Goal: Task Accomplishment & Management: Use online tool/utility

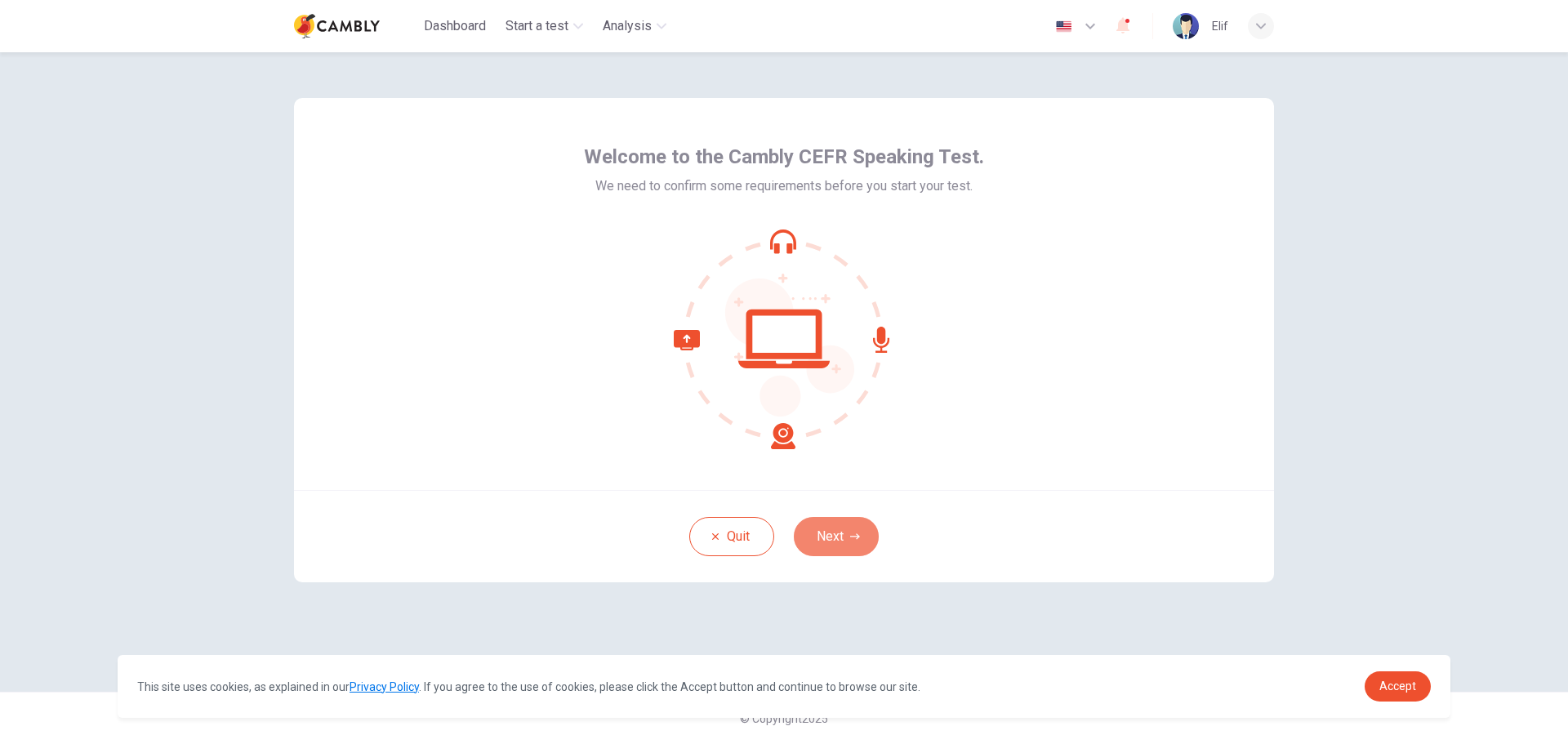
click at [831, 534] on button "Next" at bounding box center [836, 537] width 85 height 39
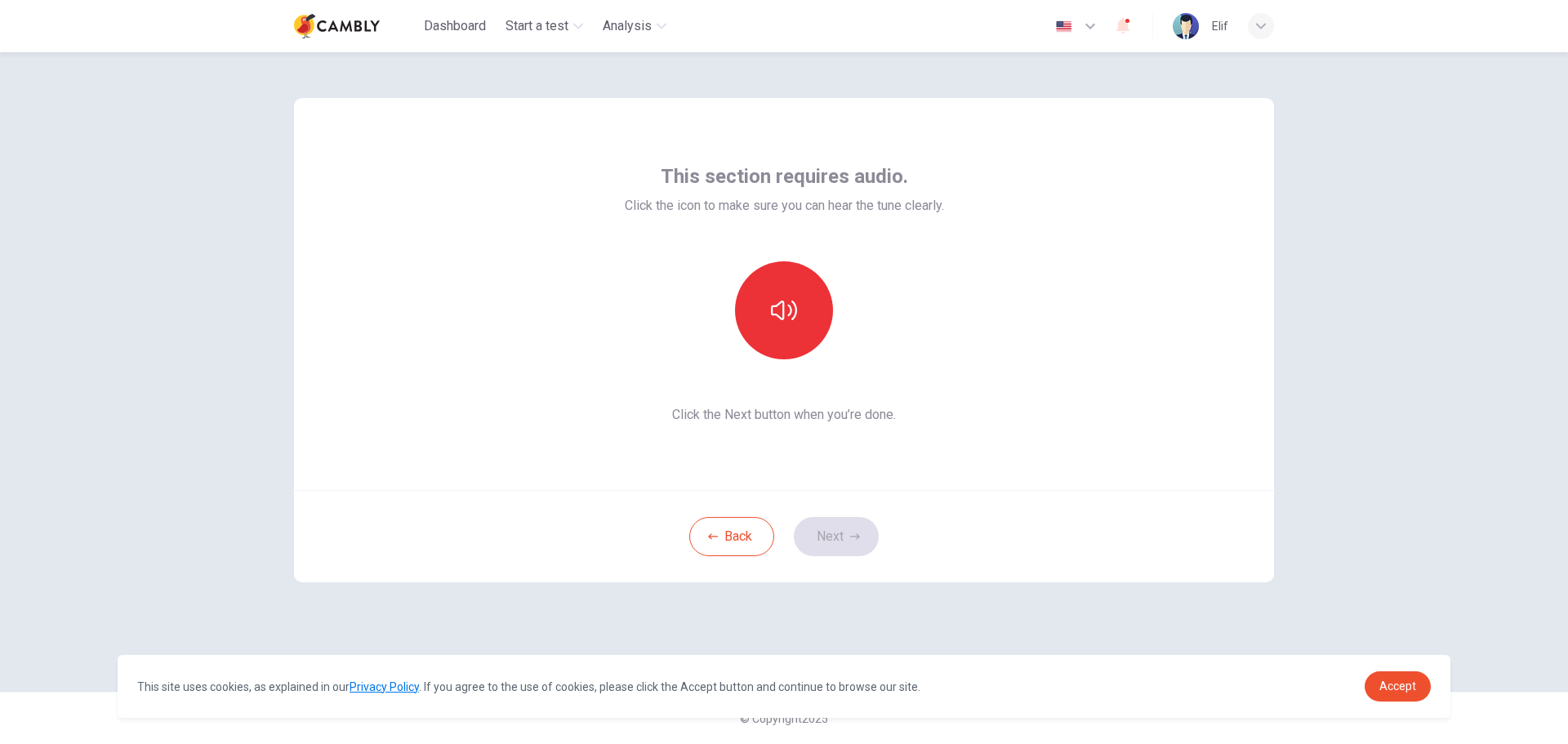
drag, startPoint x: 1053, startPoint y: 513, endPoint x: 1021, endPoint y: 497, distance: 35.8
click at [1053, 513] on div "Back Next" at bounding box center [784, 536] width 980 height 92
click at [779, 317] on icon "button" at bounding box center [784, 310] width 26 height 20
click at [850, 533] on icon "button" at bounding box center [854, 536] width 10 height 10
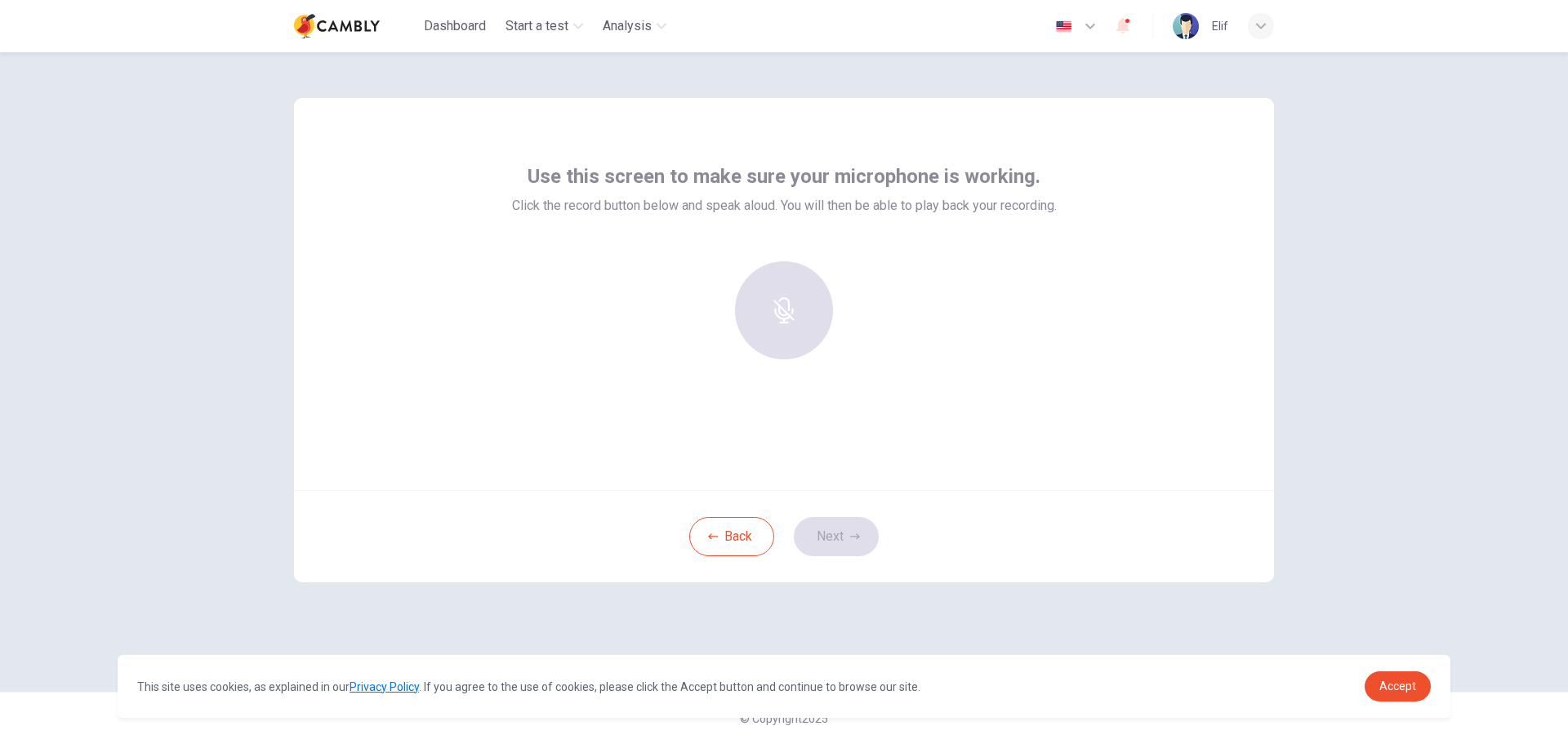
click at [776, 318] on div at bounding box center [784, 310] width 177 height 98
click at [803, 334] on div "Record" at bounding box center [784, 310] width 98 height 98
click at [793, 319] on h6 "Stop" at bounding box center [784, 325] width 24 height 20
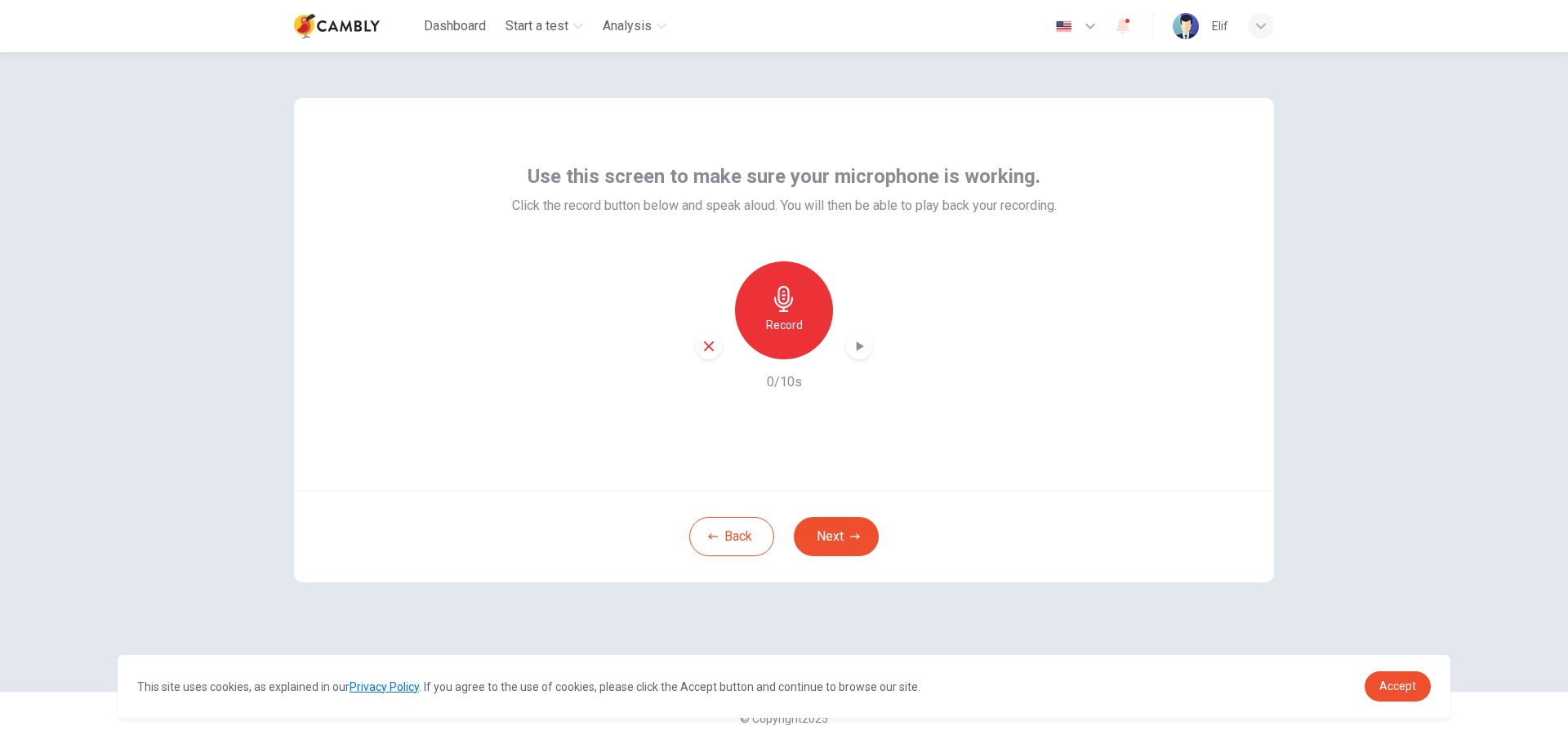
click at [858, 347] on icon "button" at bounding box center [861, 346] width 7 height 10
click at [843, 534] on button "Next" at bounding box center [836, 537] width 85 height 39
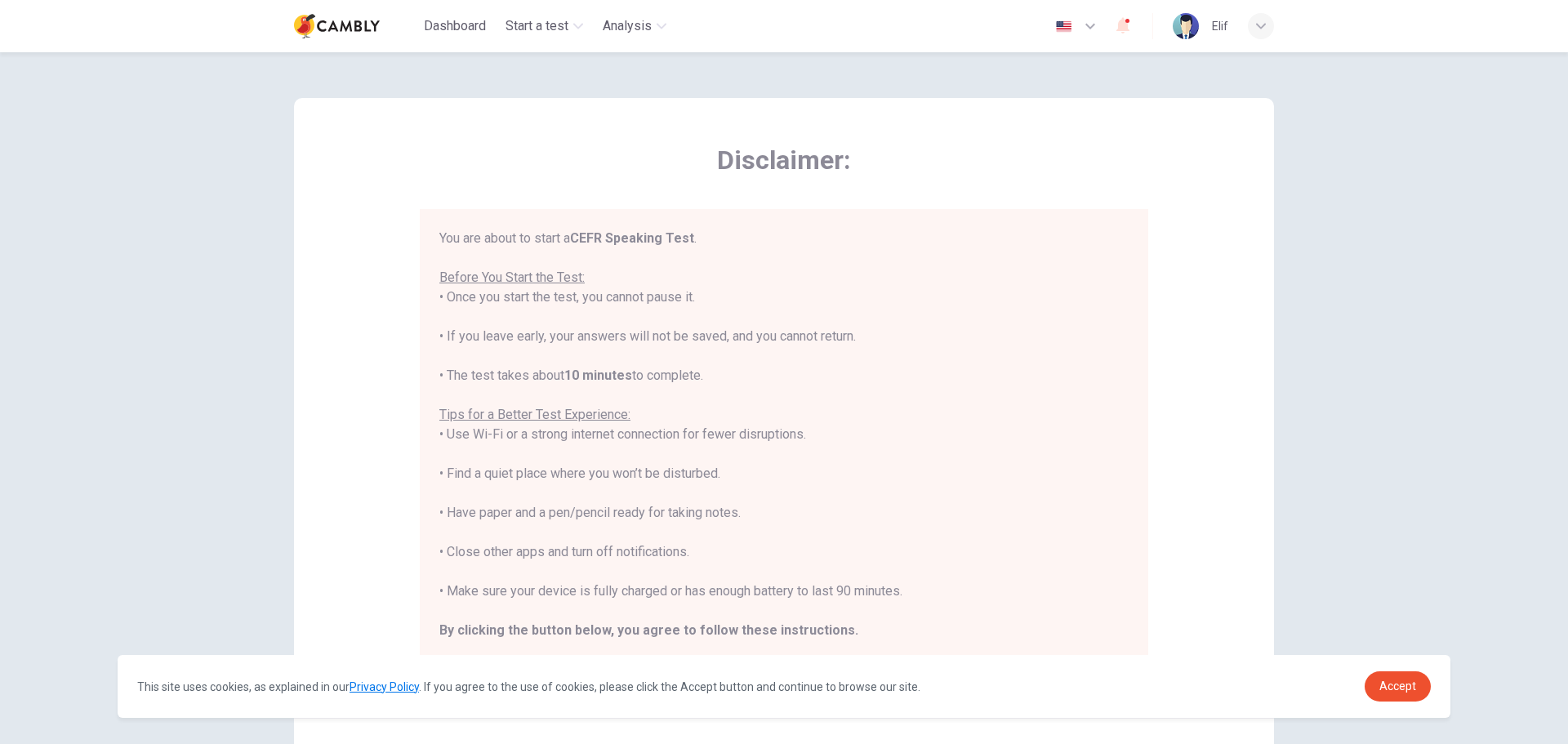
scroll to position [19, 0]
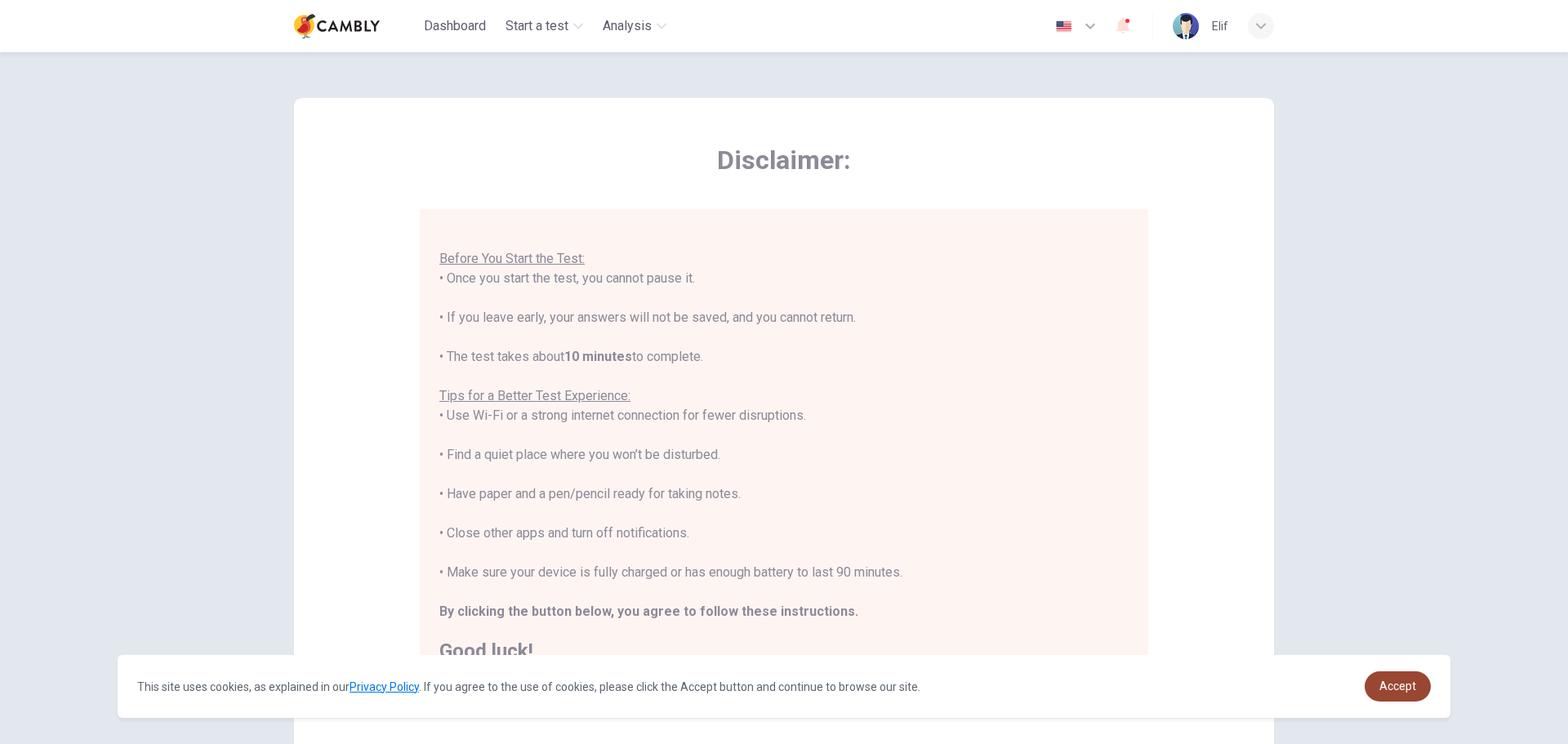
click at [1400, 694] on link "Accept" at bounding box center [1398, 687] width 66 height 30
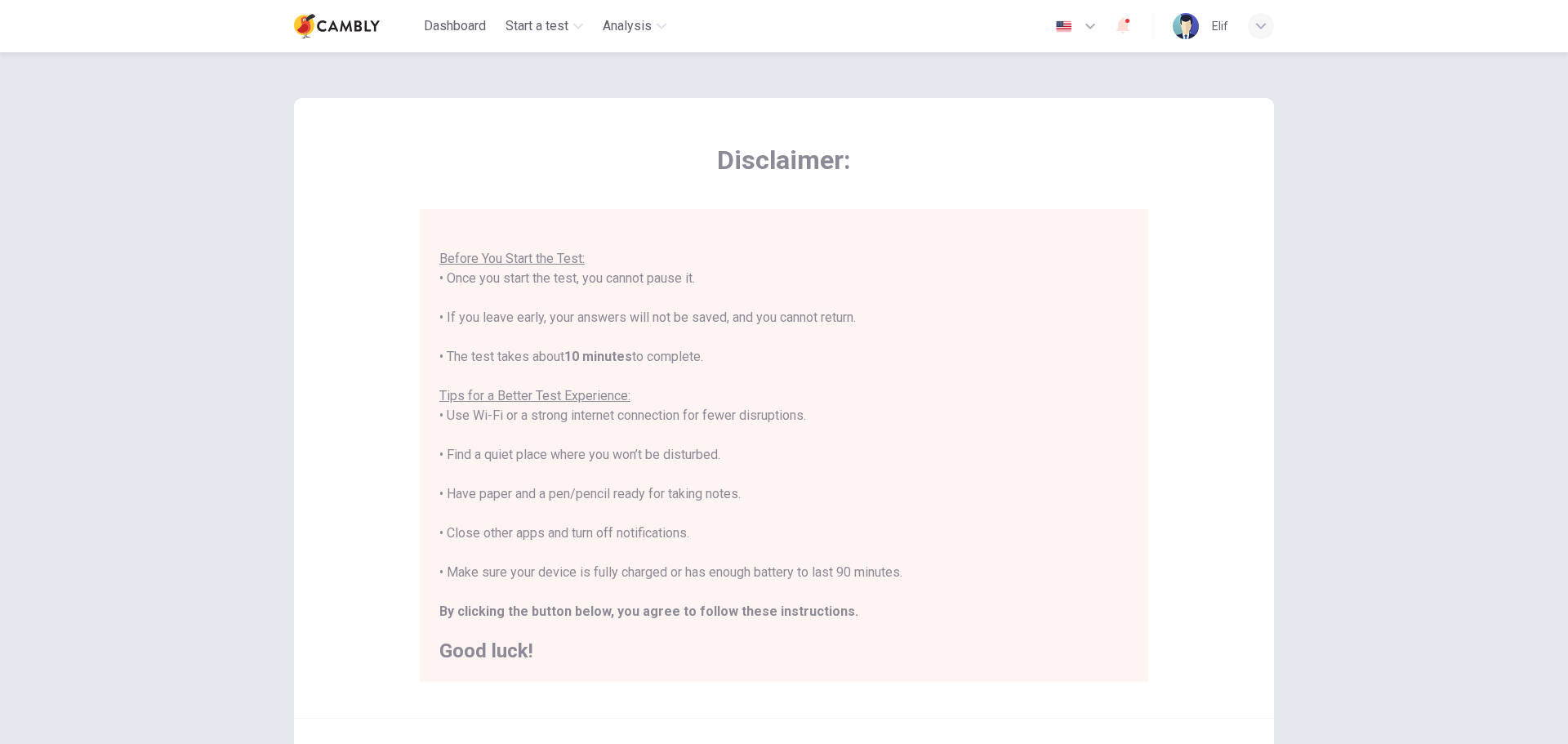
scroll to position [164, 0]
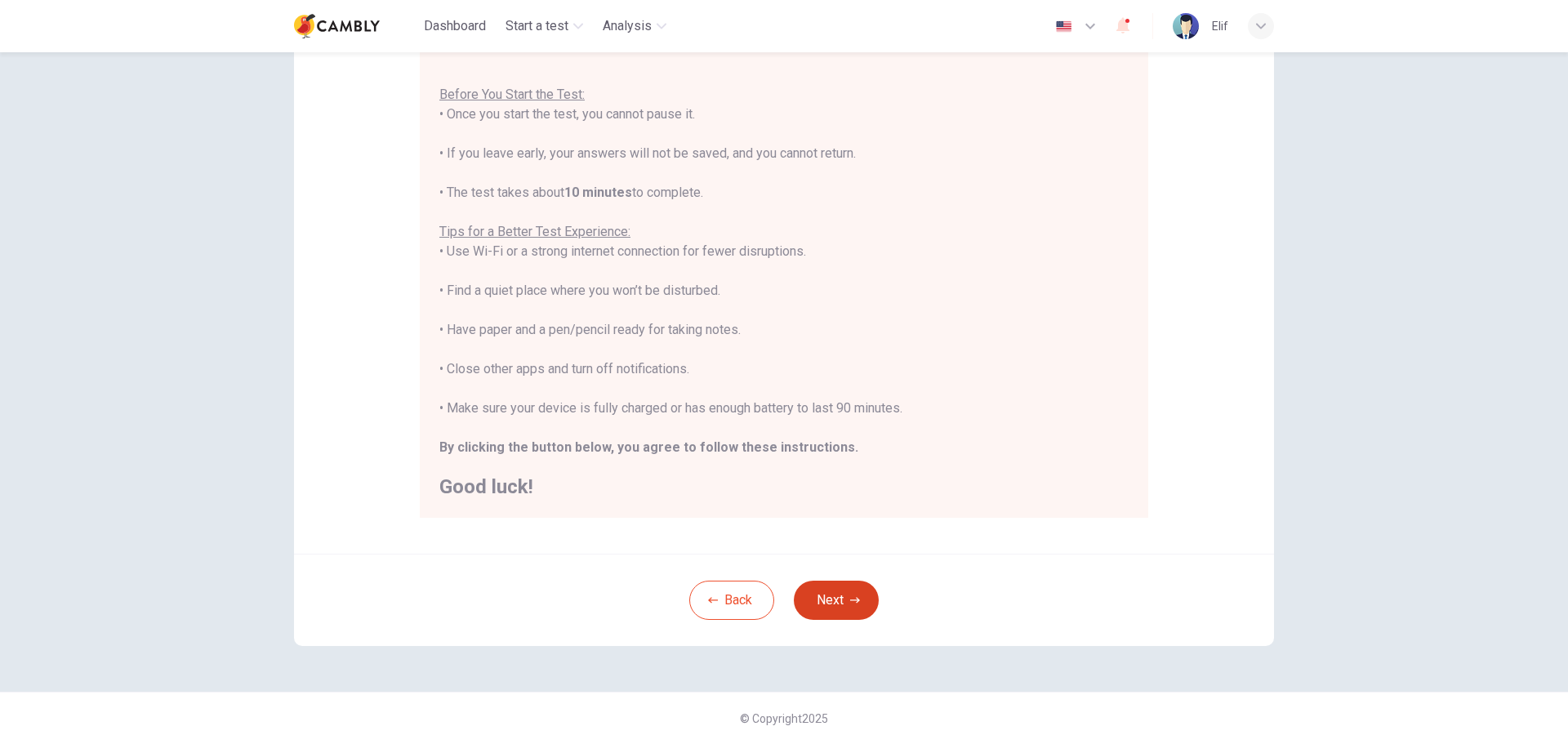
click at [850, 600] on icon "button" at bounding box center [854, 600] width 10 height 10
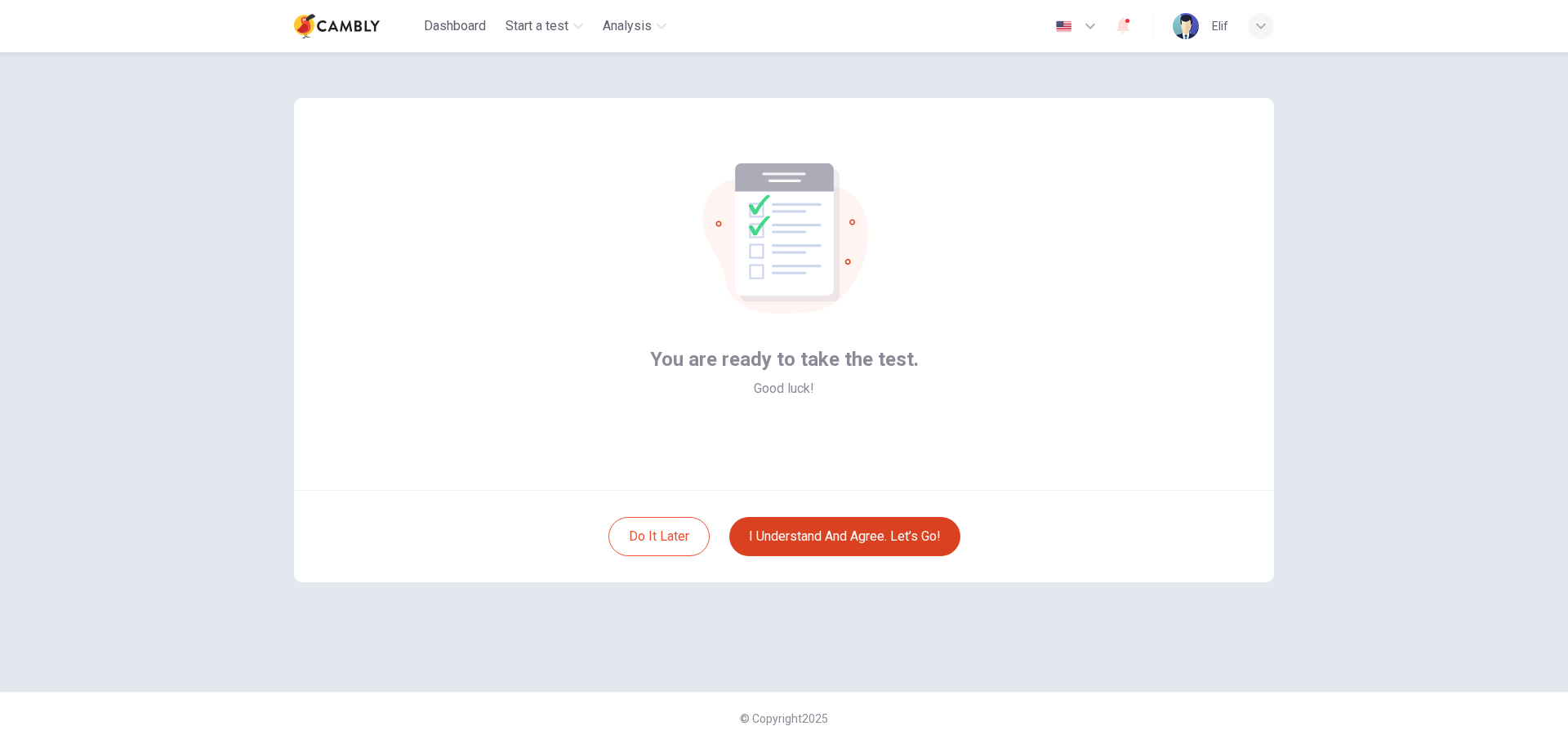
scroll to position [0, 0]
drag, startPoint x: 659, startPoint y: 359, endPoint x: 895, endPoint y: 361, distance: 236.0
click at [895, 361] on span "You are ready to take the test." at bounding box center [784, 359] width 269 height 26
click at [721, 409] on div "You are ready to take the test. Good luck!" at bounding box center [784, 293] width 980 height 392
drag, startPoint x: 657, startPoint y: 359, endPoint x: 935, endPoint y: 356, distance: 278.0
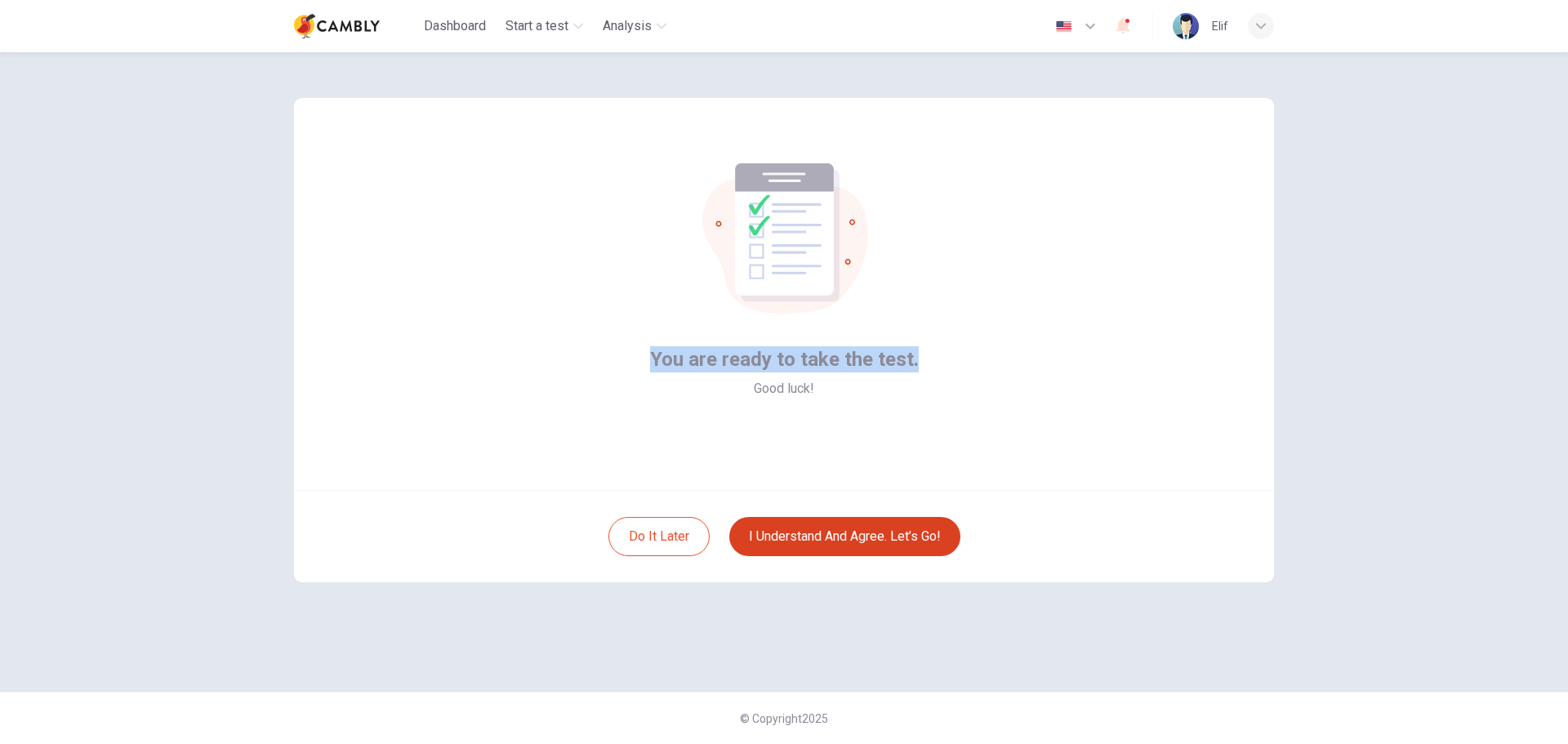
click at [935, 356] on div "You are ready to take the test. Good luck!" at bounding box center [784, 293] width 980 height 392
copy span "You are ready to take the test."
click at [780, 537] on button "I understand and agree. Let’s go!" at bounding box center [845, 537] width 231 height 39
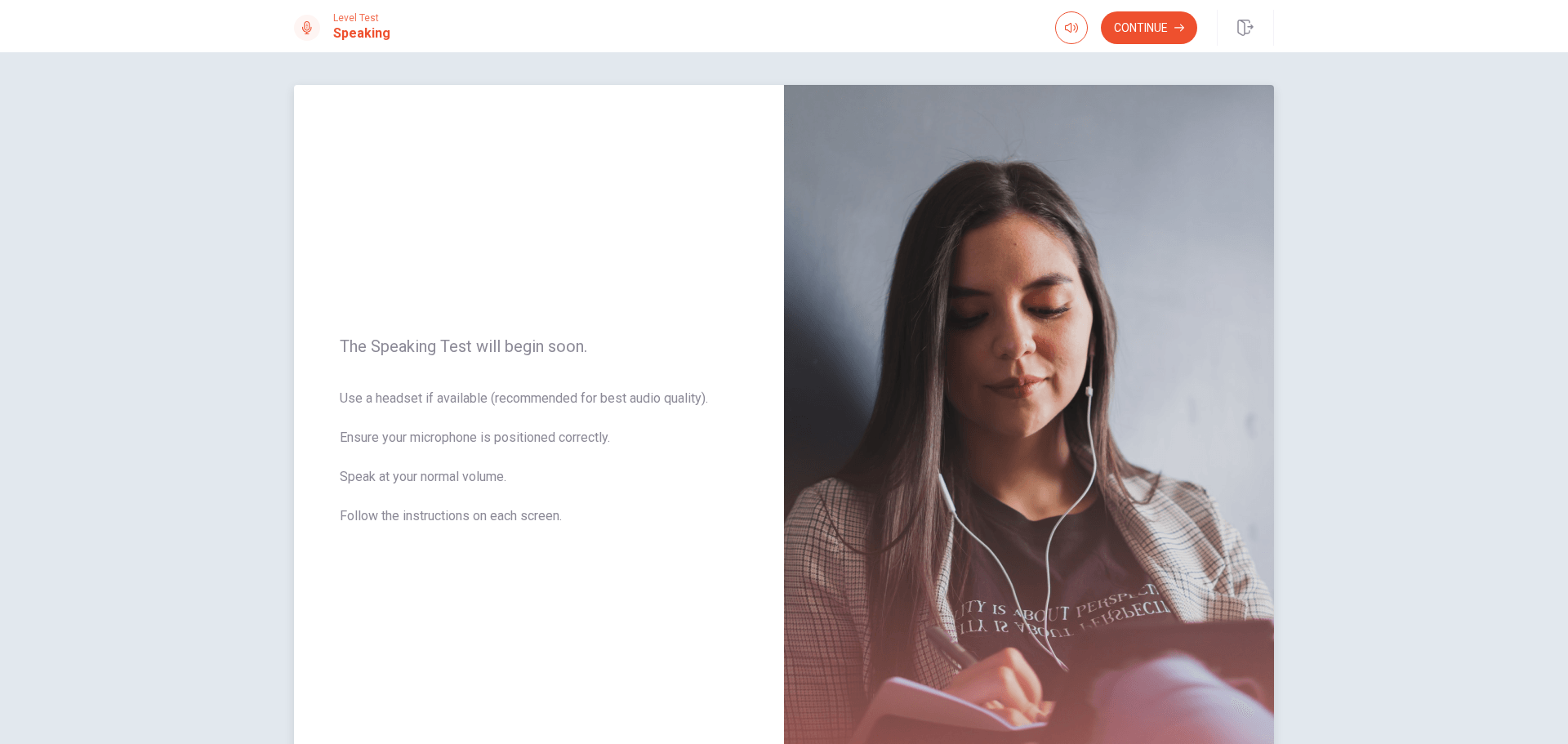
drag, startPoint x: 340, startPoint y: 341, endPoint x: 520, endPoint y: 515, distance: 250.4
click at [520, 515] on div "The Speaking Test will begin soon. Use a headset if available (recommended for …" at bounding box center [539, 441] width 490 height 712
click at [555, 519] on span "Use a headset if available (recommended for best audio quality). Ensure your mi…" at bounding box center [539, 467] width 399 height 157
drag, startPoint x: 567, startPoint y: 518, endPoint x: 318, endPoint y: 330, distance: 312.0
click at [318, 330] on div "The Speaking Test will begin soon. Use a headset if available (recommended for …" at bounding box center [539, 441] width 490 height 712
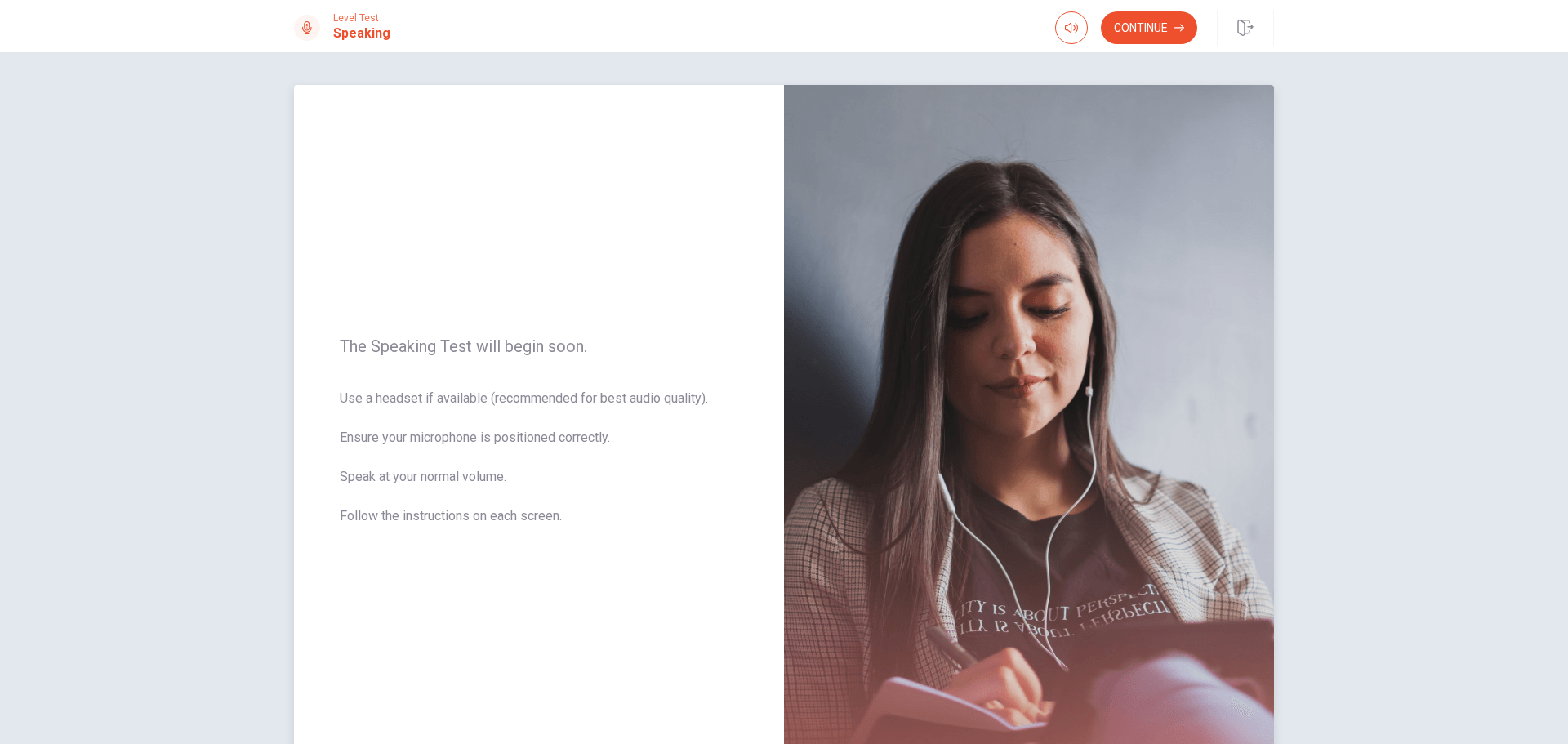
click at [374, 341] on span "The Speaking Test will begin soon." at bounding box center [539, 346] width 399 height 20
click at [395, 344] on span "The Speaking Test will begin soon." at bounding box center [539, 346] width 399 height 20
click at [1148, 26] on button "Continue" at bounding box center [1149, 28] width 97 height 32
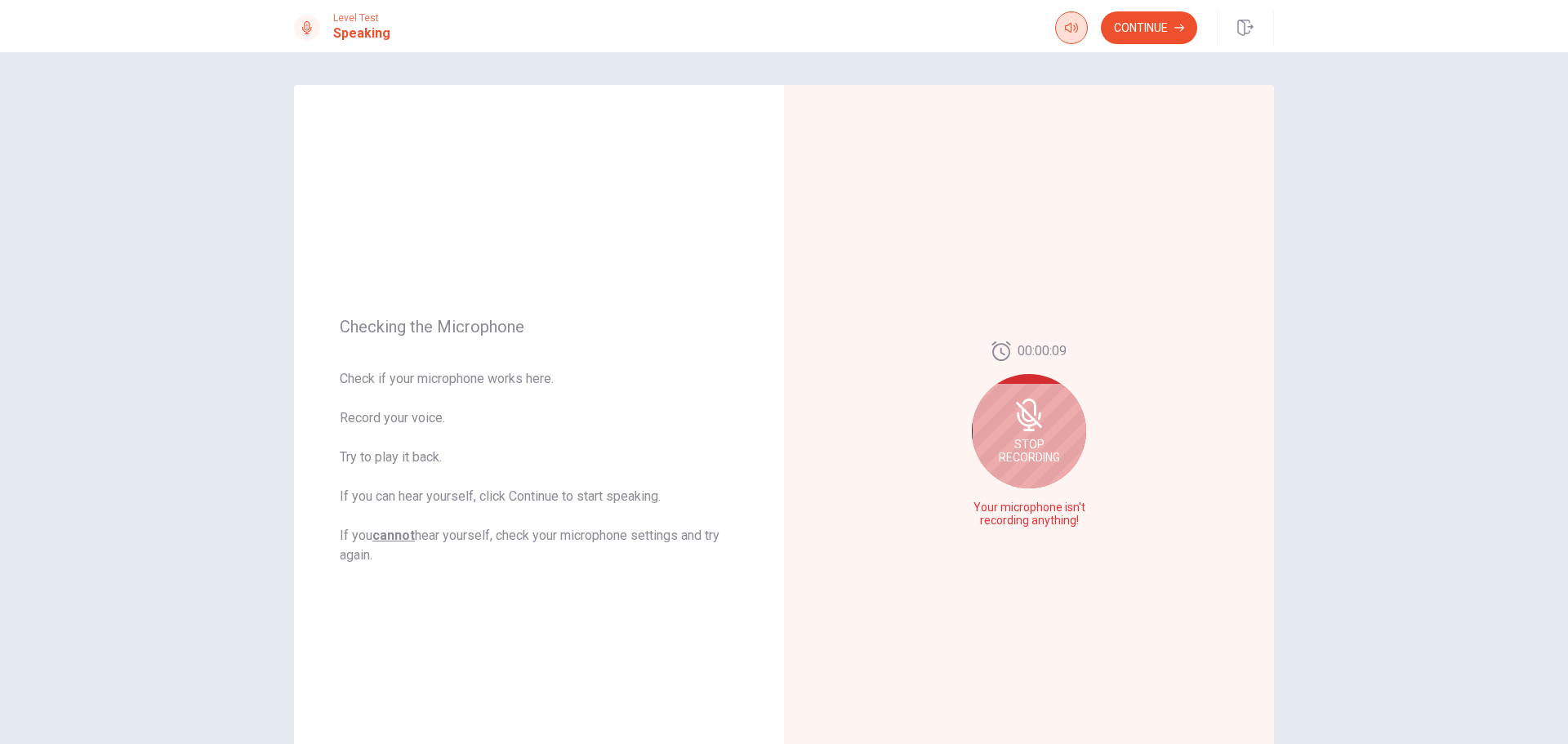
click at [1070, 31] on icon "button" at bounding box center [1071, 28] width 13 height 13
click at [1128, 30] on button "Continue" at bounding box center [1149, 28] width 97 height 32
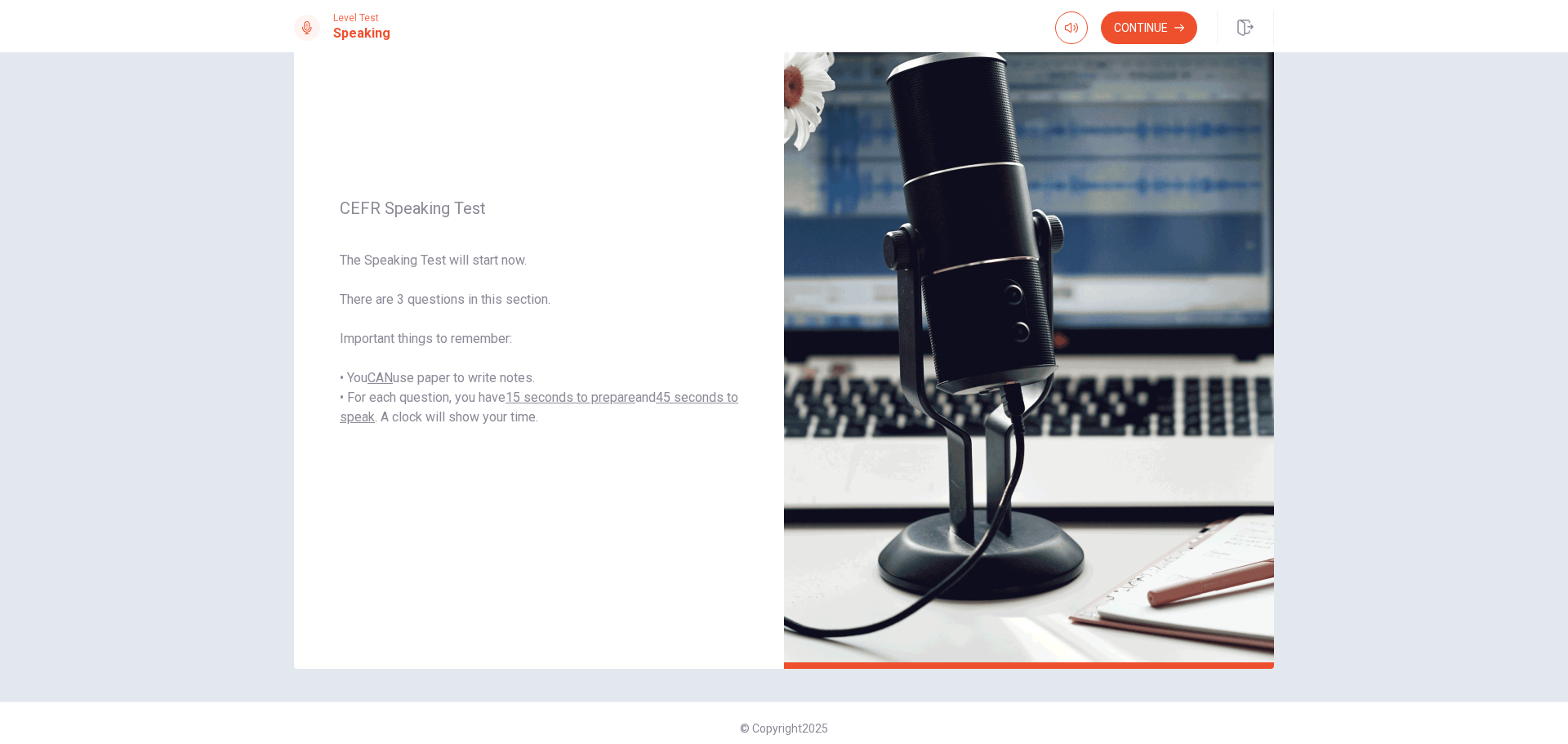
scroll to position [138, 0]
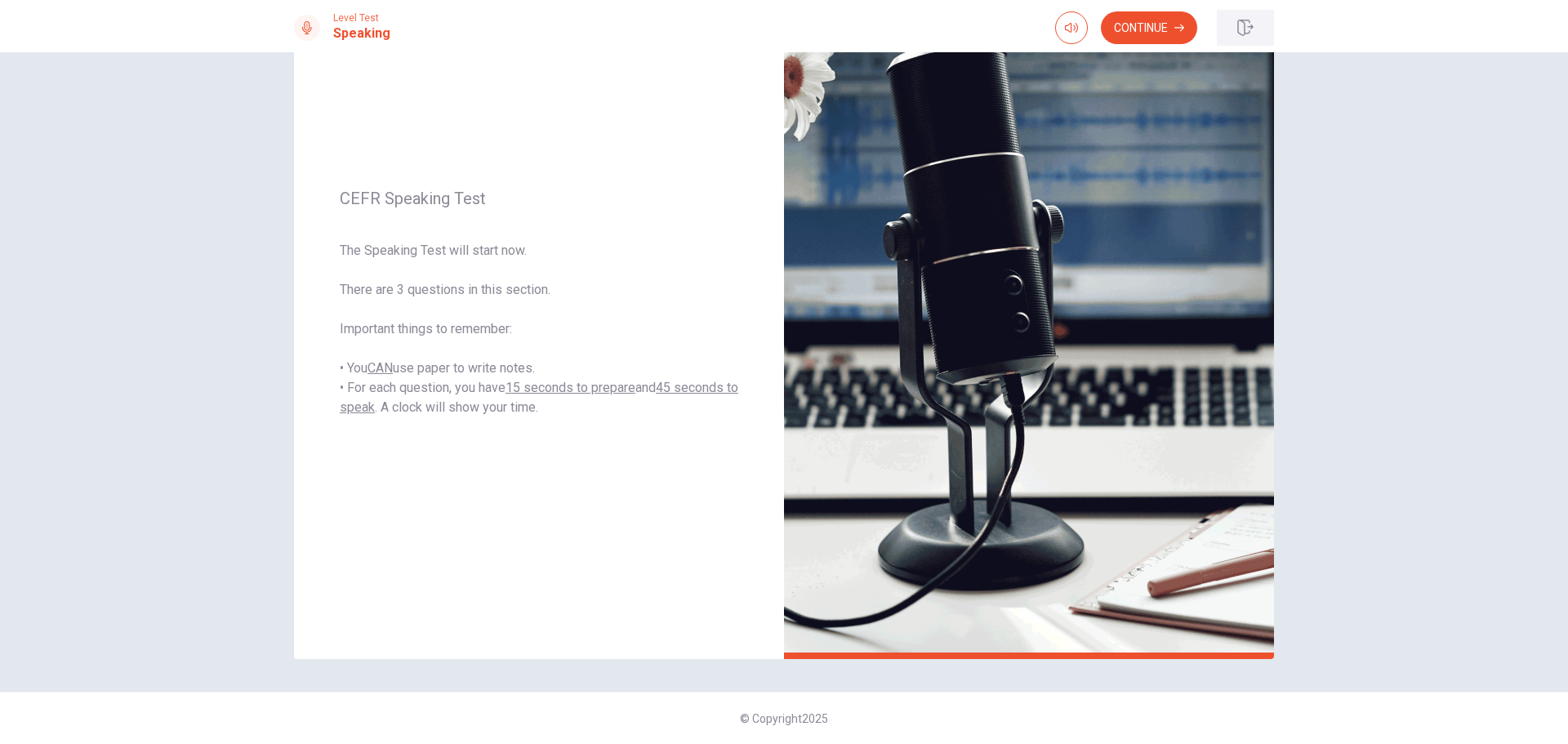
click at [1235, 27] on button "button" at bounding box center [1245, 28] width 57 height 36
click at [538, 237] on div "CEFR Speaking Test The Speaking Test will start now. There are 3 questions in t…" at bounding box center [539, 303] width 490 height 712
click at [456, 329] on span "The Speaking Test will start now. There are 3 questions in this section. Import…" at bounding box center [539, 329] width 399 height 177
click at [469, 379] on span "The Speaking Test will start now. There are 3 questions in this section. Import…" at bounding box center [539, 329] width 399 height 177
click at [411, 255] on span "The Speaking Test will start now. There are 3 questions in this section. Import…" at bounding box center [539, 329] width 399 height 177
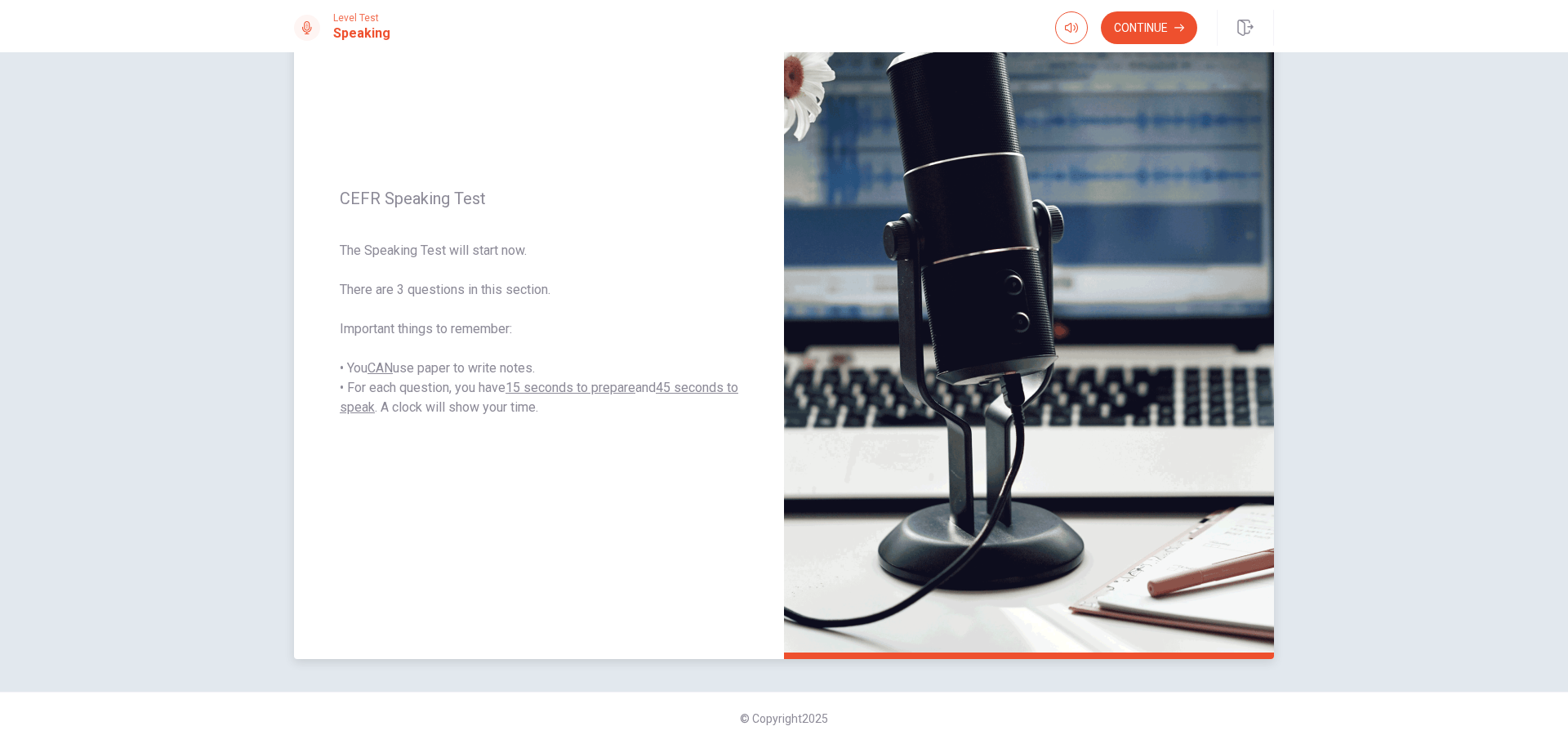
click at [345, 244] on span "The Speaking Test will start now. There are 3 questions in this section. Import…" at bounding box center [539, 329] width 399 height 177
click at [712, 494] on div "CEFR Speaking Test The Speaking Test will start now. There are 3 questions in t…" at bounding box center [539, 303] width 490 height 712
click at [465, 248] on span "The Speaking Test will start now. There are 3 questions in this section. Import…" at bounding box center [539, 329] width 399 height 177
drag, startPoint x: 339, startPoint y: 197, endPoint x: 649, endPoint y: 366, distance: 353.1
click at [649, 366] on div "CEFR Speaking Test The Speaking Test will start now. There are 3 questions in t…" at bounding box center [539, 303] width 490 height 712
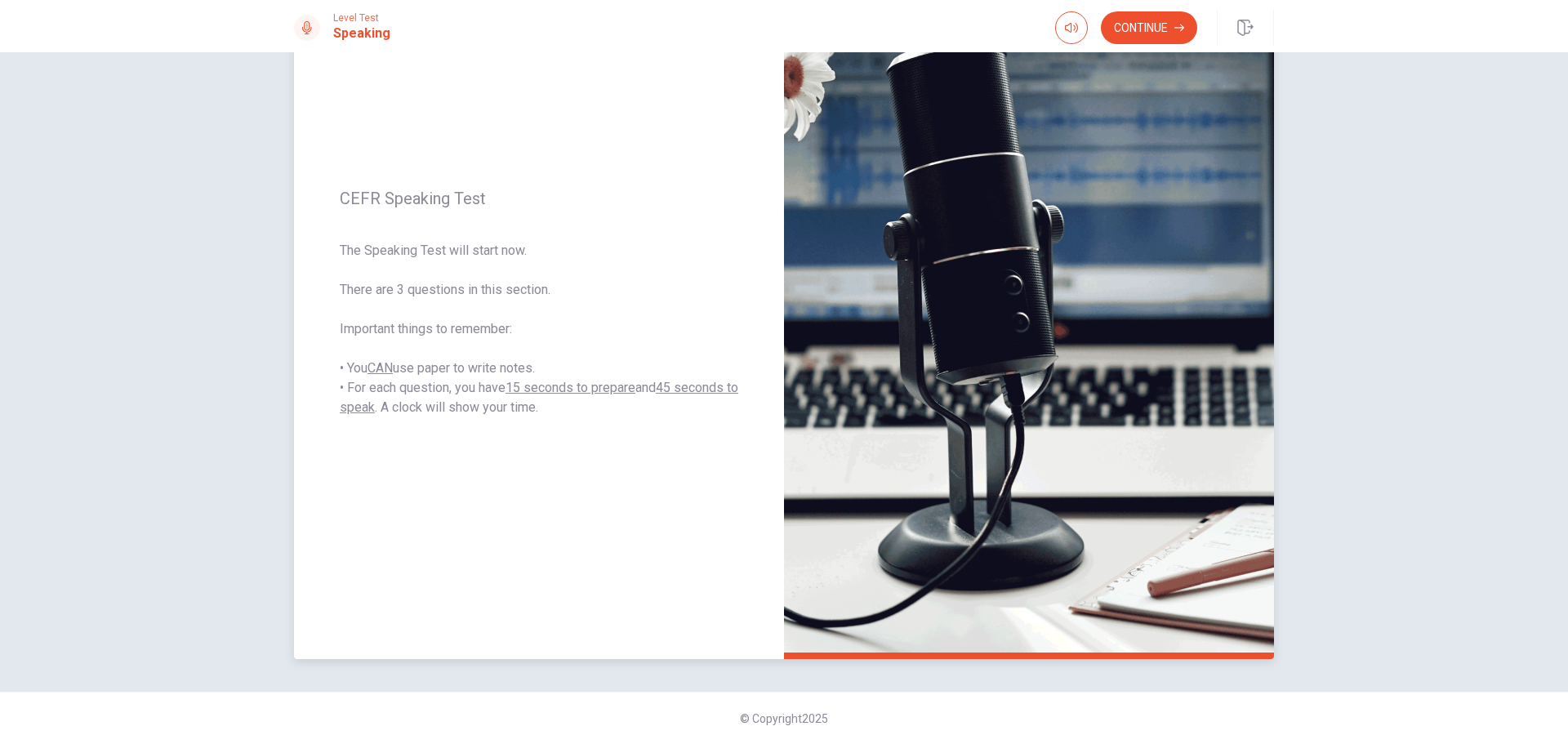
click at [525, 428] on div "CEFR Speaking Test The Speaking Test will start now. There are 3 questions in t…" at bounding box center [539, 303] width 490 height 712
drag, startPoint x: 553, startPoint y: 409, endPoint x: 295, endPoint y: 301, distance: 279.7
click at [294, 304] on div "CEFR Speaking Test The Speaking Test will start now. There are 3 questions in t…" at bounding box center [539, 303] width 490 height 712
click at [384, 263] on span "The Speaking Test will start now. There are 3 questions in this section. Import…" at bounding box center [539, 329] width 399 height 177
click at [335, 195] on div "CEFR Speaking Test The Speaking Test will start now. There are 3 questions in t…" at bounding box center [539, 303] width 490 height 712
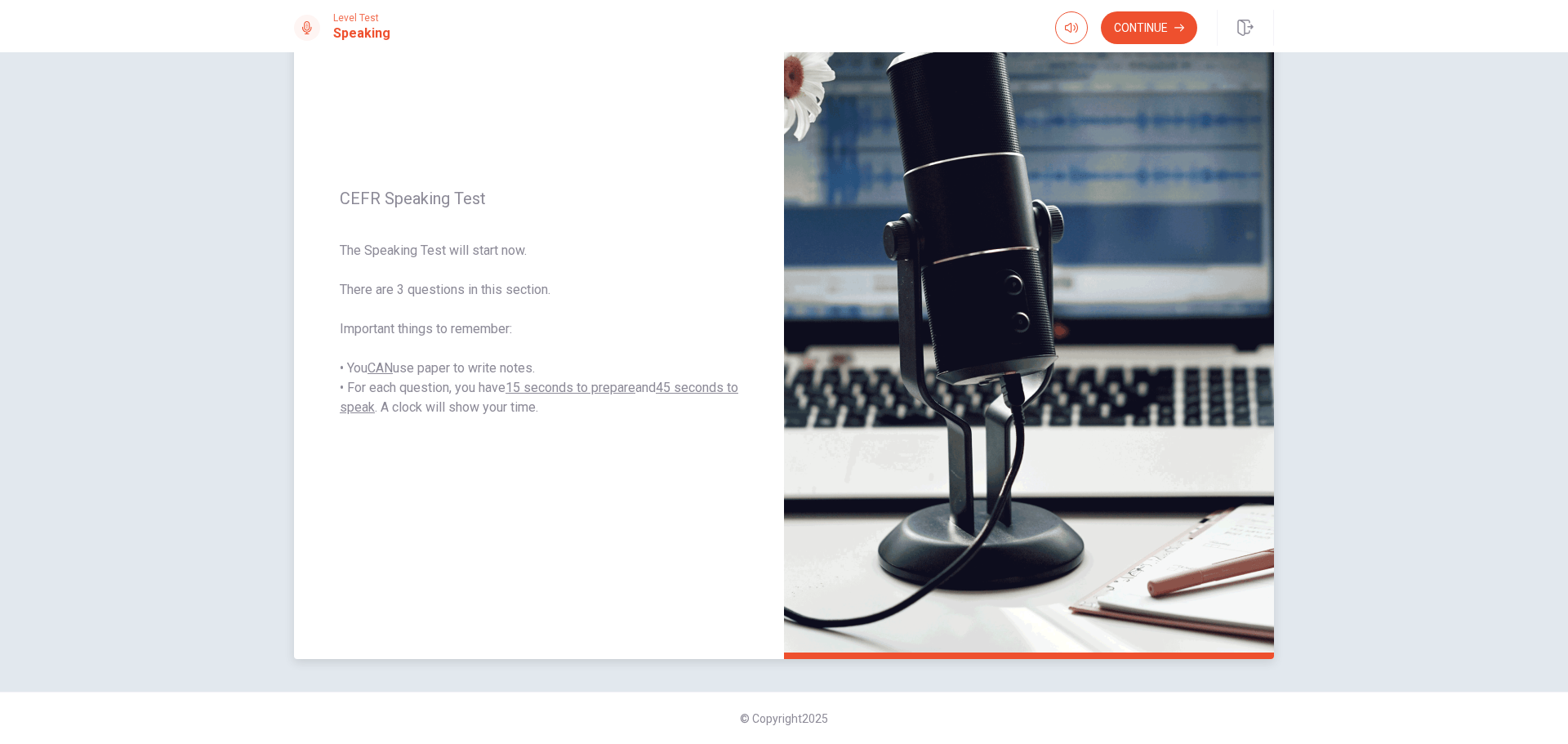
click at [363, 195] on span "CEFR Speaking Test" at bounding box center [539, 198] width 399 height 20
click at [1140, 40] on button "Continue" at bounding box center [1149, 28] width 97 height 32
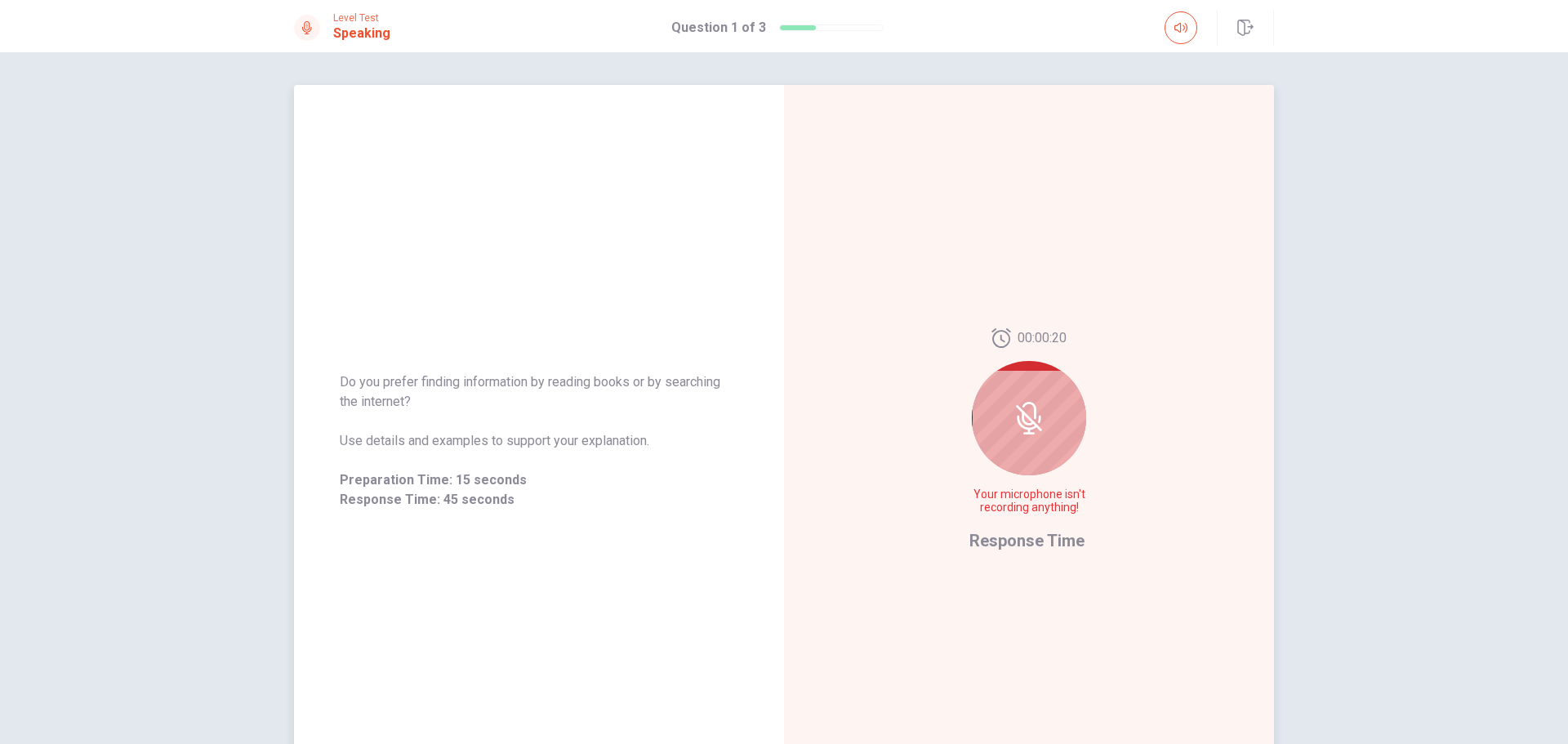
click at [1016, 406] on icon at bounding box center [1028, 418] width 26 height 26
click at [1042, 505] on span "Your microphone isn't recording anything!" at bounding box center [1028, 501] width 119 height 26
click at [1030, 431] on icon at bounding box center [1029, 418] width 32 height 32
click at [1002, 544] on span "Response Time" at bounding box center [1027, 541] width 115 height 20
click at [356, 387] on span "Do you think it is better to work for a large company or a small company?" at bounding box center [539, 392] width 399 height 39
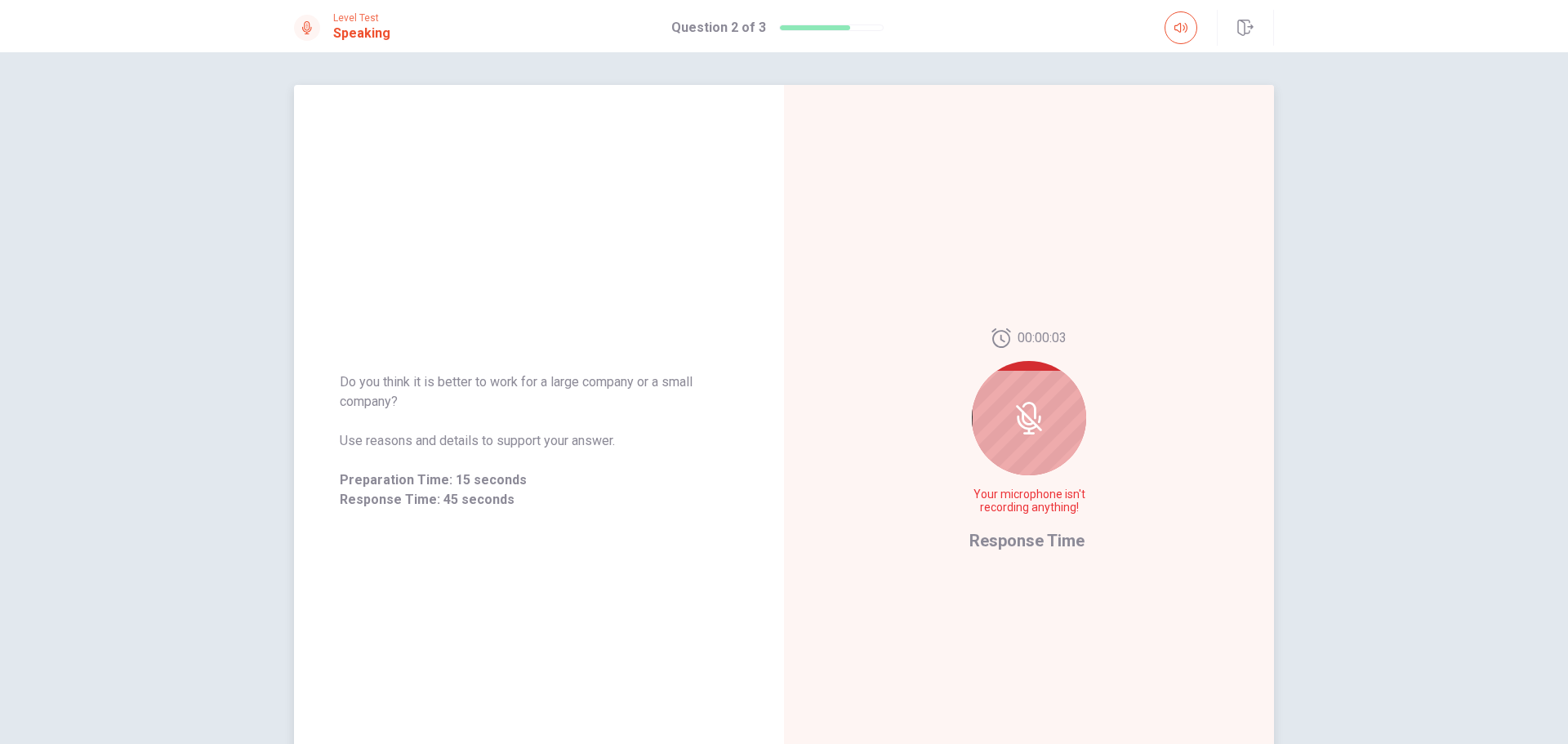
click at [679, 384] on span "Do you think it is better to work for a large company or a small company?" at bounding box center [539, 392] width 399 height 39
click at [355, 411] on span "Do you think it is better to work for a large company or a small company?" at bounding box center [539, 392] width 399 height 39
click at [345, 443] on span "Use reasons and details to support your answer." at bounding box center [539, 441] width 399 height 20
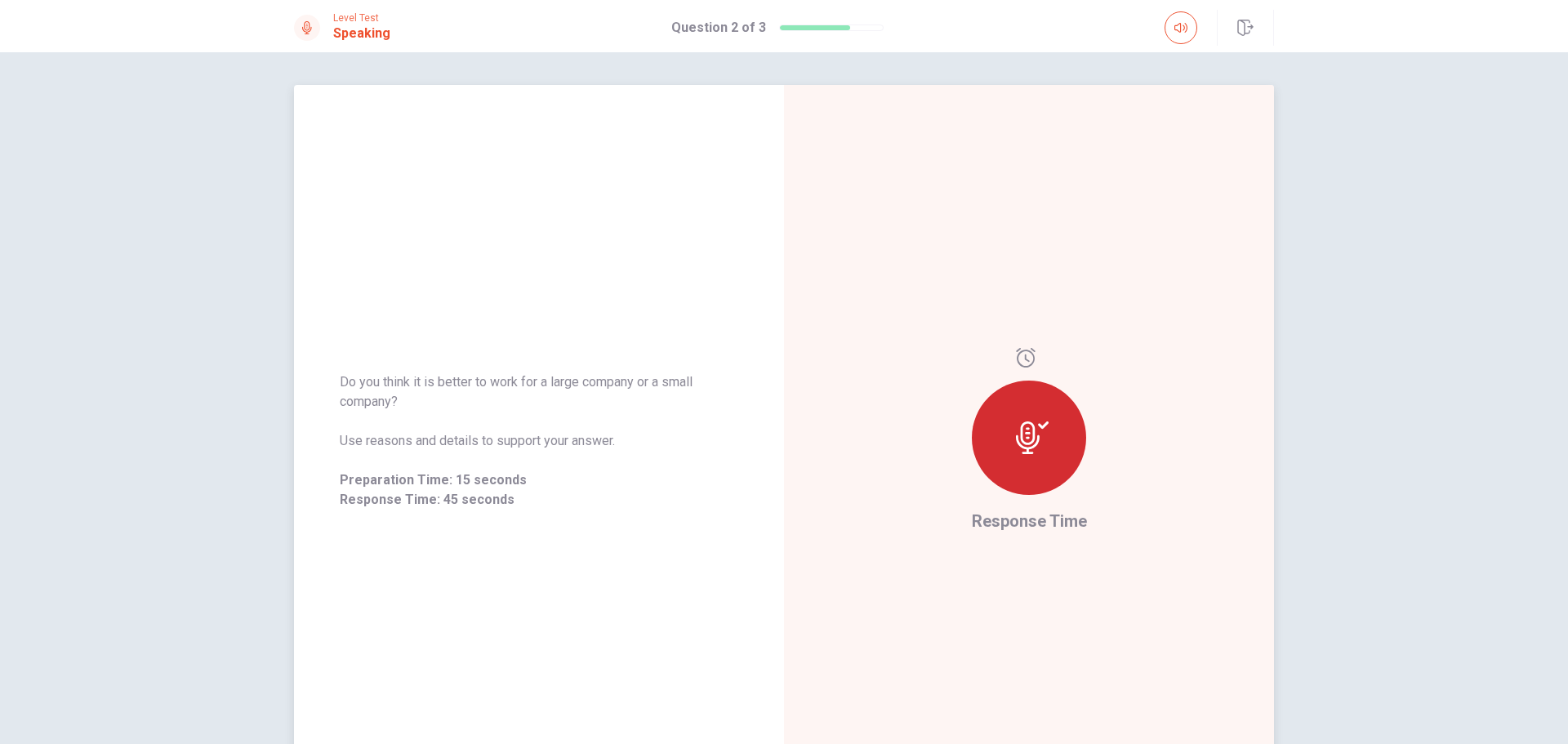
click at [342, 387] on span "Do you think it is better to work for a large company or a small company?" at bounding box center [539, 392] width 399 height 39
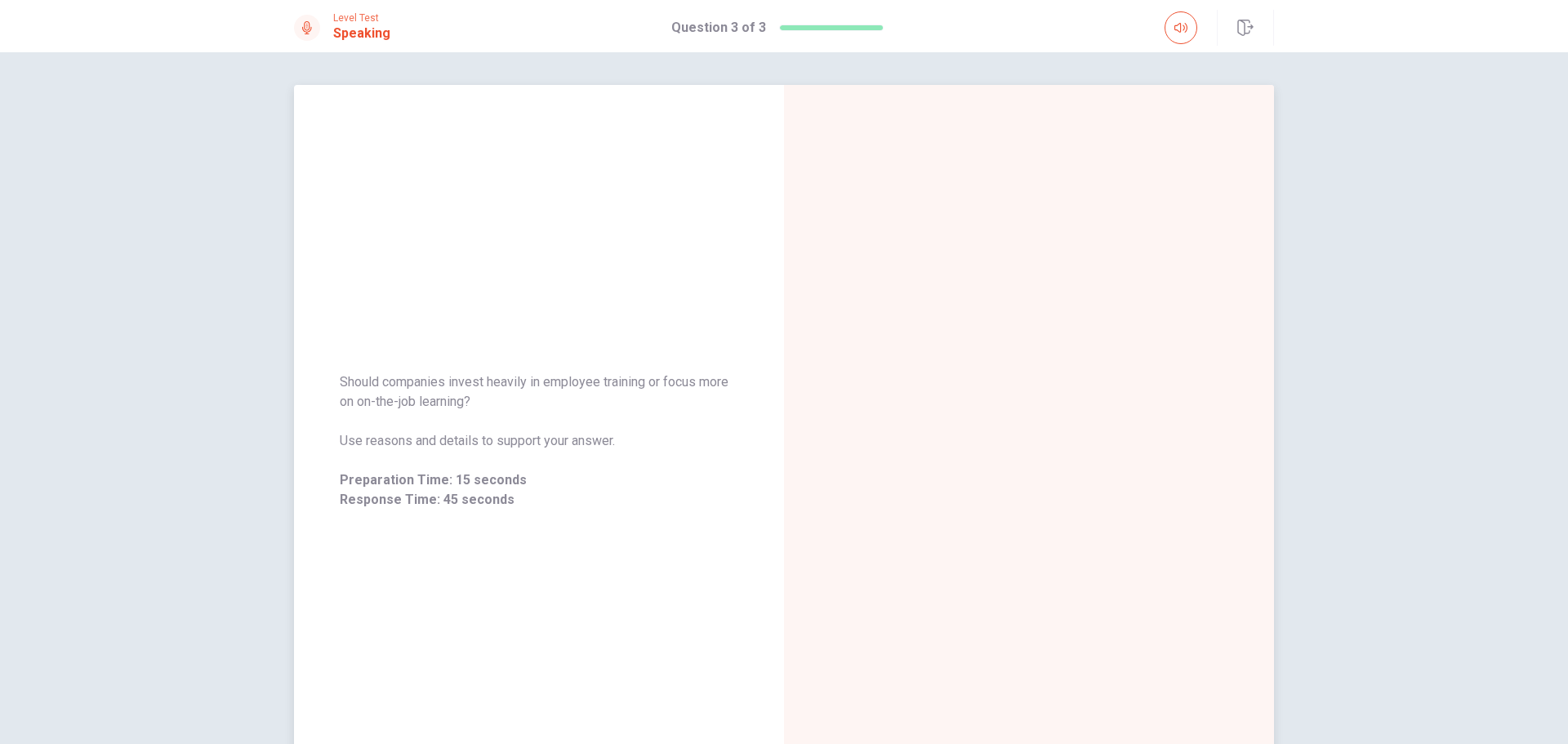
drag, startPoint x: 479, startPoint y: 400, endPoint x: 331, endPoint y: 385, distance: 148.8
click at [331, 385] on div "Should companies invest heavily in employee training or focus more on on-the-jo…" at bounding box center [539, 441] width 490 height 177
drag, startPoint x: 334, startPoint y: 378, endPoint x: 442, endPoint y: 399, distance: 110.0
click at [442, 399] on div "Should companies invest heavily in employee training or focus more on on-the-jo…" at bounding box center [539, 441] width 490 height 177
click at [421, 258] on div "Should companies invest heavily in employee training or focus more on on-the-jo…" at bounding box center [539, 441] width 490 height 712
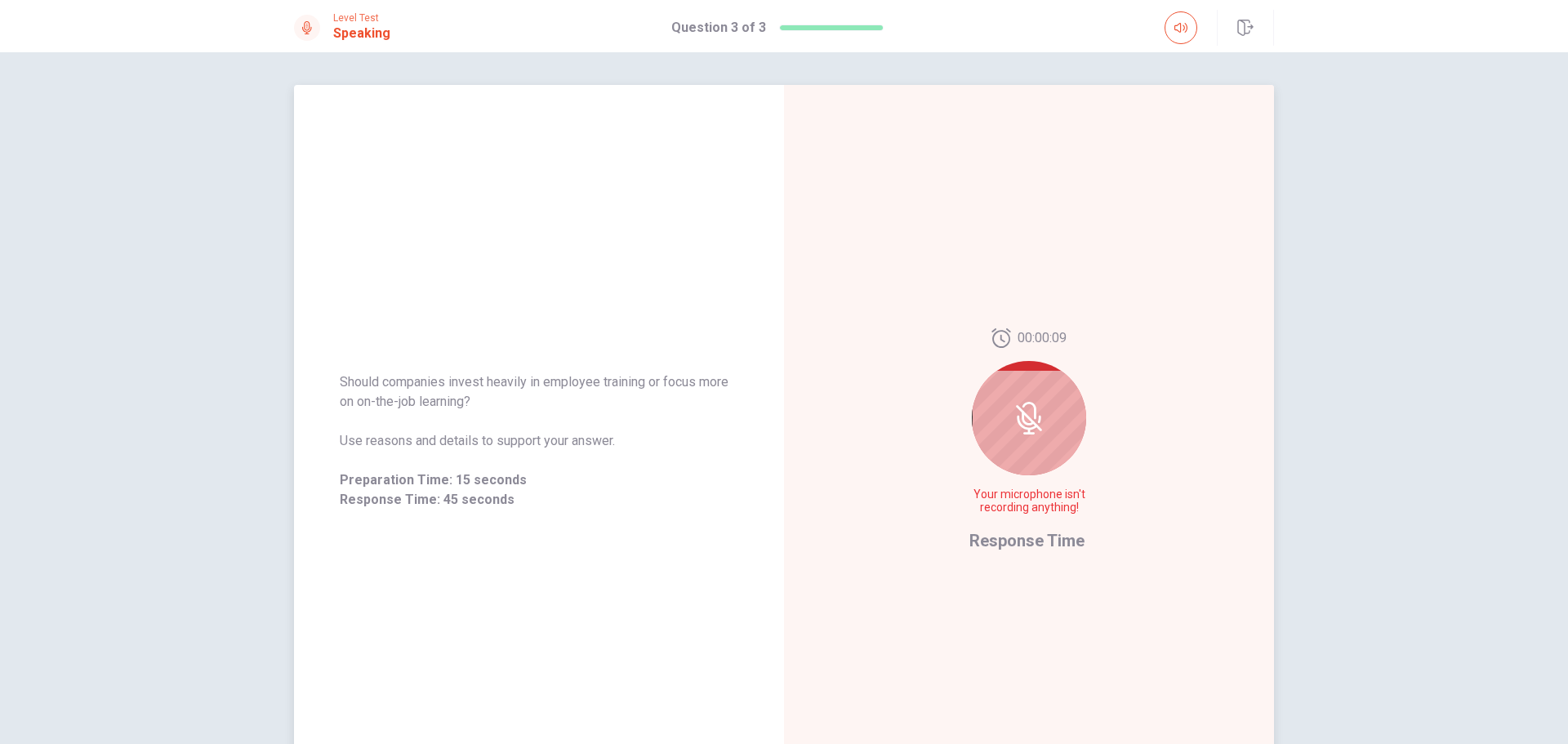
click at [581, 498] on span "Response Time: 45 seconds" at bounding box center [539, 500] width 399 height 20
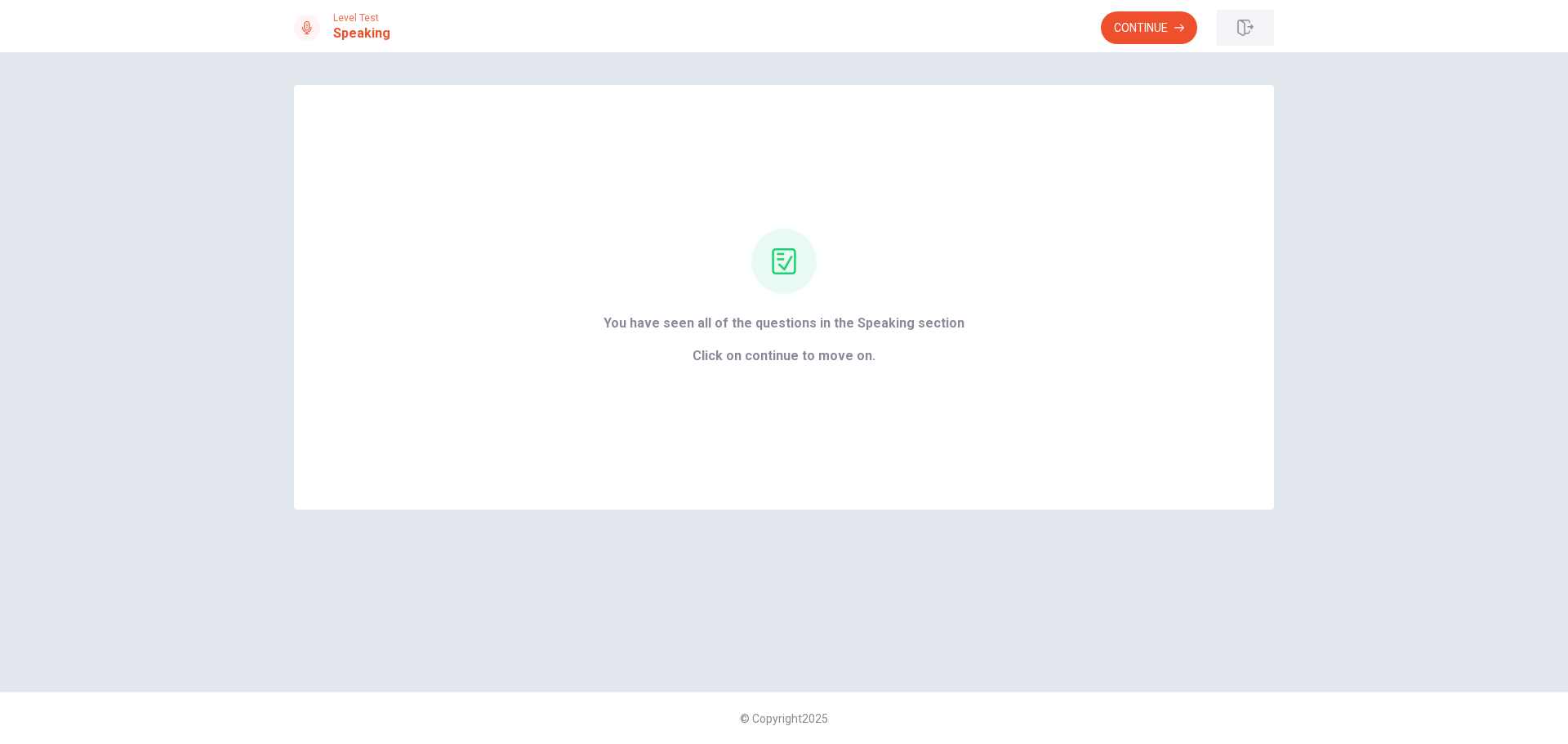
click at [1243, 23] on icon "button" at bounding box center [1245, 28] width 16 height 16
